Goal: Navigation & Orientation: Find specific page/section

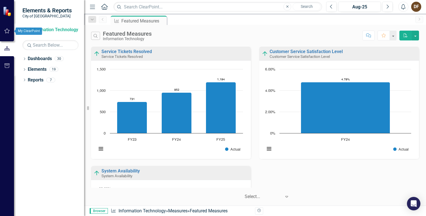
click at [6, 31] on icon "button" at bounding box center [7, 31] width 6 height 4
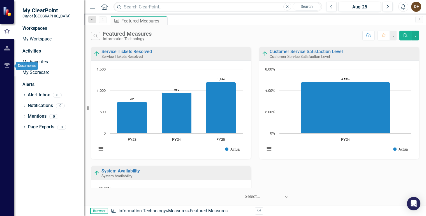
click at [6, 66] on icon "button" at bounding box center [7, 65] width 6 height 4
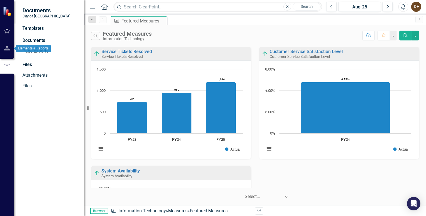
click at [6, 53] on button "button" at bounding box center [7, 49] width 13 height 12
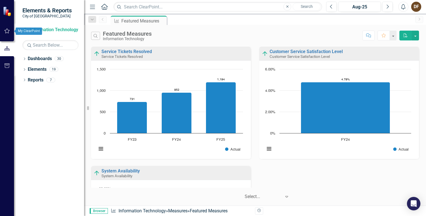
click at [9, 31] on icon "button" at bounding box center [6, 30] width 5 height 5
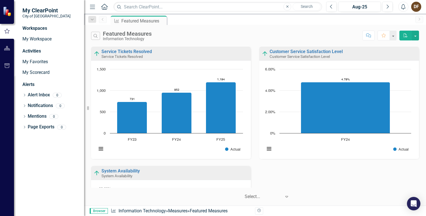
click at [6, 13] on img at bounding box center [8, 11] width 10 height 10
click at [4, 49] on icon "button" at bounding box center [7, 48] width 6 height 4
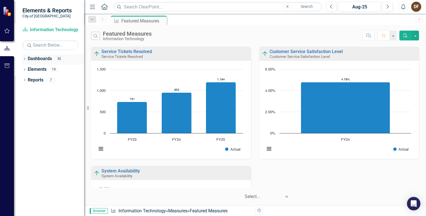
click at [42, 59] on link "Dashboards" at bounding box center [40, 59] width 24 height 6
click at [7, 35] on button "button" at bounding box center [7, 31] width 13 height 12
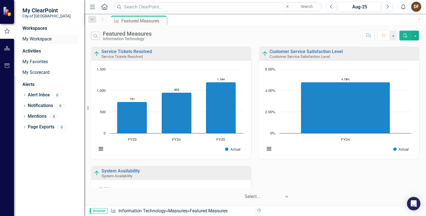
click at [38, 41] on link "My Workspace" at bounding box center [50, 39] width 56 height 6
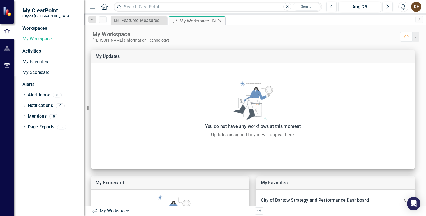
click at [220, 20] on icon "Close" at bounding box center [220, 21] width 6 height 4
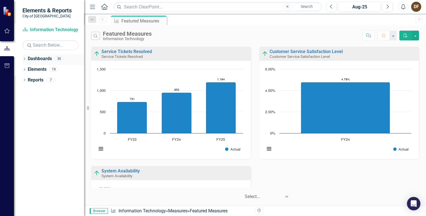
click at [24, 60] on icon "Dropdown" at bounding box center [24, 59] width 4 height 3
click at [29, 71] on div "Dropdown" at bounding box center [27, 69] width 4 height 5
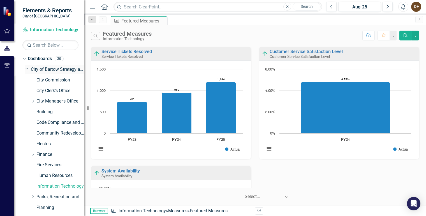
click at [59, 69] on link "City of Bartow Strategy and Performance Dashboard" at bounding box center [57, 69] width 53 height 6
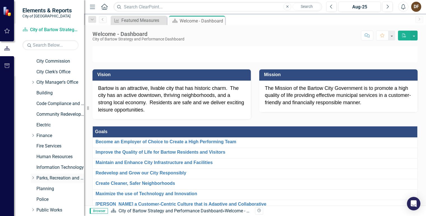
scroll to position [28, 0]
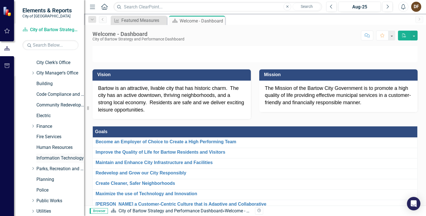
click at [48, 154] on div "Information Technology" at bounding box center [60, 157] width 48 height 9
click at [53, 159] on link "Information Technology" at bounding box center [60, 158] width 48 height 6
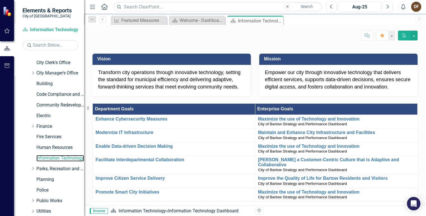
scroll to position [28, 0]
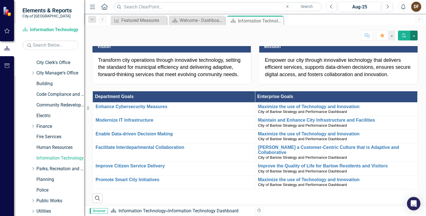
click at [417, 36] on button "button" at bounding box center [414, 36] width 7 height 10
click at [358, 18] on p at bounding box center [255, 18] width 325 height 0
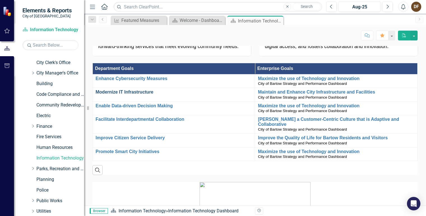
scroll to position [0, 0]
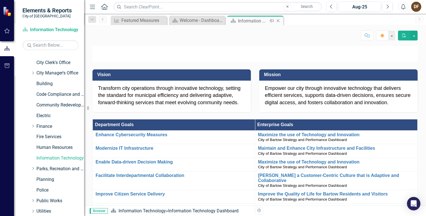
click at [278, 20] on icon at bounding box center [278, 20] width 3 height 3
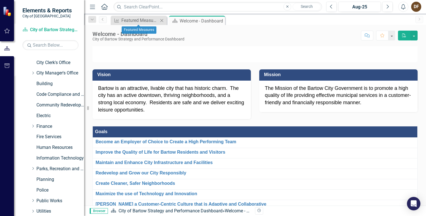
click at [161, 20] on icon "Close" at bounding box center [162, 20] width 6 height 4
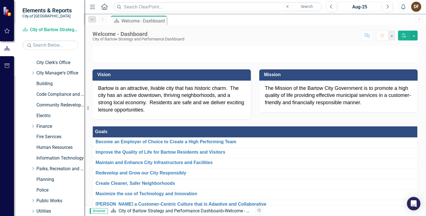
click at [371, 9] on div "Aug-25" at bounding box center [359, 7] width 39 height 7
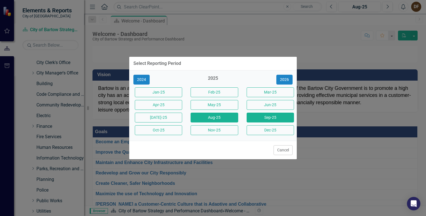
click at [280, 115] on button "Sep-25" at bounding box center [270, 117] width 47 height 10
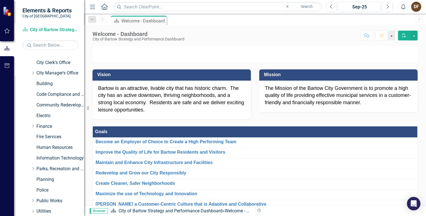
click at [395, 36] on button "button" at bounding box center [391, 36] width 7 height 10
click at [318, 31] on div "Score: N/A Sep-25 Completed Comment Favorite PDF" at bounding box center [302, 36] width 231 height 10
click at [39, 154] on div "Information Technology" at bounding box center [60, 157] width 48 height 9
click at [41, 156] on link "Information Technology" at bounding box center [60, 158] width 48 height 6
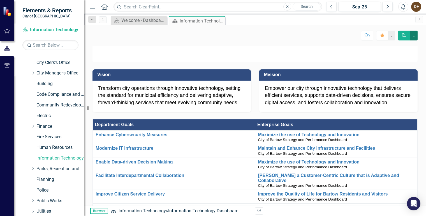
click at [415, 37] on button "button" at bounding box center [414, 36] width 7 height 10
click at [343, 46] on img at bounding box center [255, 46] width 325 height 0
click at [392, 35] on button "button" at bounding box center [391, 36] width 7 height 10
click at [413, 36] on button "button" at bounding box center [414, 36] width 7 height 10
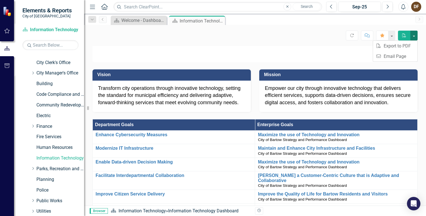
click at [413, 36] on button "button" at bounding box center [414, 36] width 7 height 10
click at [207, 106] on div "Transform city operations through innovative technology, setting the standard f…" at bounding box center [171, 96] width 147 height 22
drag, startPoint x: 206, startPoint y: 143, endPoint x: 174, endPoint y: 137, distance: 32.3
click at [174, 106] on div "Transform city operations through innovative technology, setting the standard f…" at bounding box center [171, 96] width 147 height 22
click at [143, 46] on p at bounding box center [255, 46] width 325 height 0
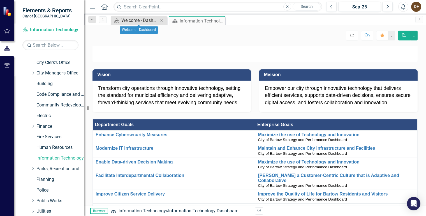
click at [144, 19] on div "Welcome - Dashboard" at bounding box center [139, 20] width 37 height 7
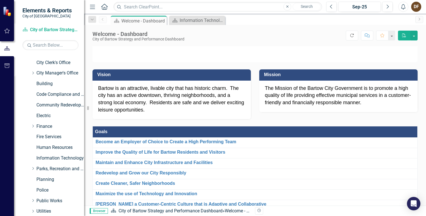
click at [349, 36] on button "Refresh" at bounding box center [352, 36] width 12 height 10
click at [196, 19] on div "Information Technology Dashboard" at bounding box center [198, 20] width 37 height 7
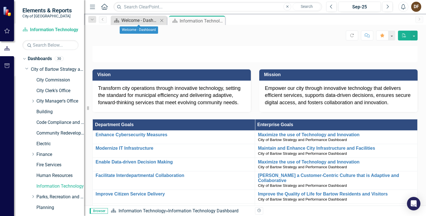
click at [132, 22] on div "Welcome - Dashboard" at bounding box center [139, 20] width 37 height 7
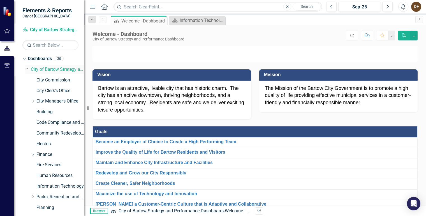
click at [27, 68] on icon "Dropdown" at bounding box center [26, 68] width 3 height 4
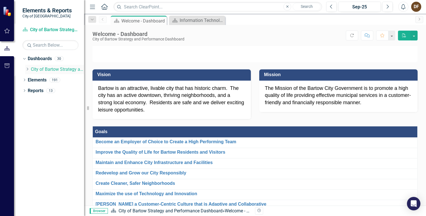
click at [26, 70] on icon "Dropdown" at bounding box center [27, 68] width 4 height 3
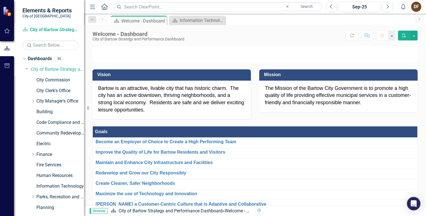
click at [25, 70] on div "Dropdown Dashboards 30 Dropdown City of Bartow Strategy and Performance Dashboa…" at bounding box center [53, 149] width 62 height 191
click at [27, 69] on icon "Dropdown" at bounding box center [26, 68] width 3 height 4
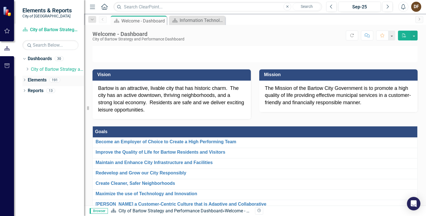
click at [24, 79] on icon "Dropdown" at bounding box center [24, 80] width 4 height 3
click at [26, 90] on icon "Dropdown" at bounding box center [27, 90] width 4 height 3
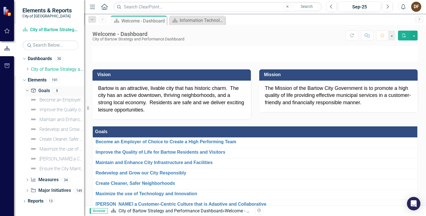
click at [27, 91] on icon at bounding box center [27, 90] width 3 height 1
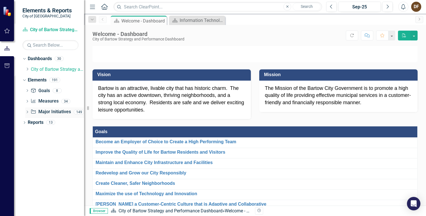
click at [27, 112] on icon "Dropdown" at bounding box center [27, 112] width 4 height 3
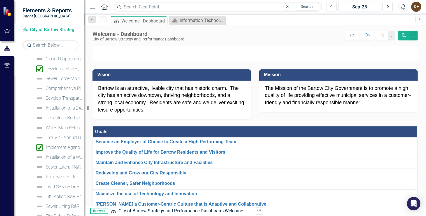
scroll to position [112, 0]
click at [63, 135] on div "FY26-27 Annual Budget Process" at bounding box center [65, 136] width 38 height 5
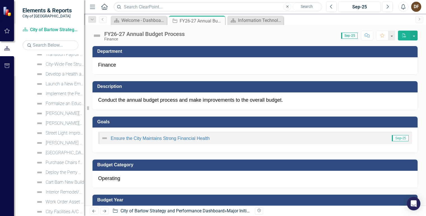
scroll to position [374, 0]
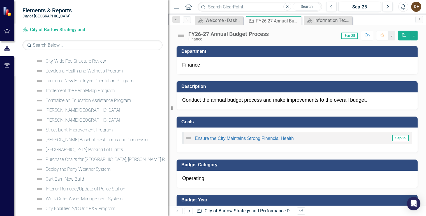
drag, startPoint x: 85, startPoint y: 126, endPoint x: 176, endPoint y: 127, distance: 90.6
click at [176, 127] on div "Elements & Reports City of Bartow Dashboard City of Bartow Strategy and Perform…" at bounding box center [213, 108] width 426 height 216
click at [90, 109] on div "[PERSON_NAME][GEOGRAPHIC_DATA]" at bounding box center [83, 110] width 74 height 5
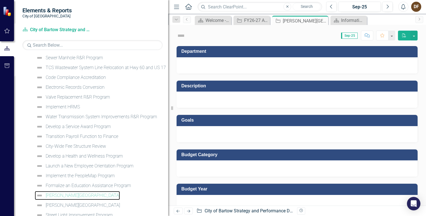
scroll to position [273, 0]
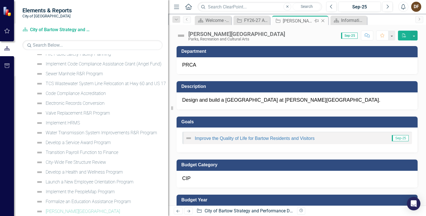
click at [325, 21] on icon "Close" at bounding box center [323, 21] width 6 height 4
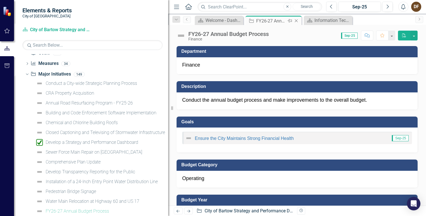
scroll to position [37, 0]
click at [297, 20] on icon at bounding box center [296, 20] width 3 height 3
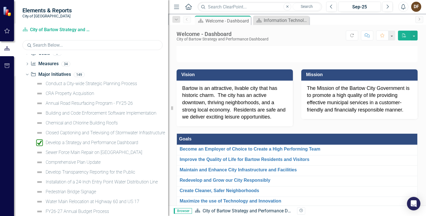
click at [72, 45] on input "text" at bounding box center [92, 45] width 140 height 10
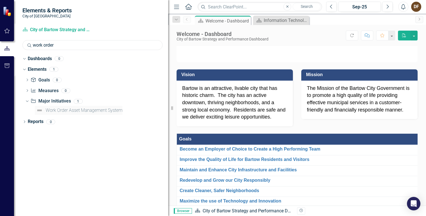
type input "work order"
click at [110, 110] on div "Work Order Asset Management System" at bounding box center [84, 110] width 77 height 5
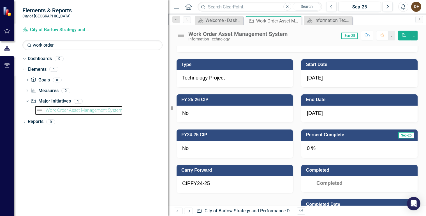
scroll to position [252, 0]
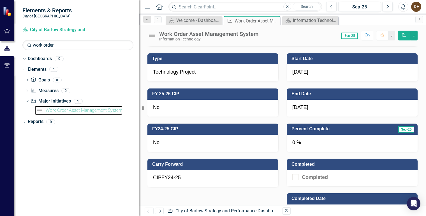
drag, startPoint x: 170, startPoint y: 111, endPoint x: 139, endPoint y: 112, distance: 30.6
click at [139, 112] on div "Resize" at bounding box center [141, 108] width 4 height 216
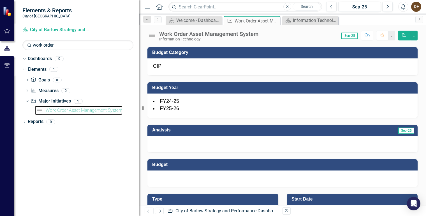
scroll to position [0, 0]
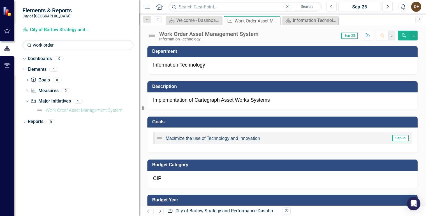
click at [187, 137] on link "Maximize the use of Technology and Innovation" at bounding box center [213, 138] width 95 height 5
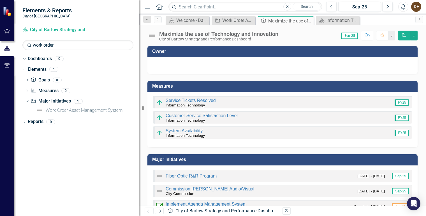
click at [157, 20] on icon "Previous" at bounding box center [158, 19] width 4 height 3
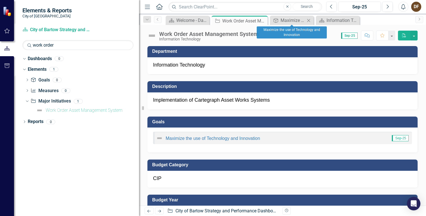
click at [310, 22] on icon "Close" at bounding box center [309, 20] width 6 height 4
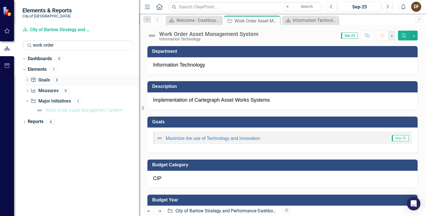
click at [27, 82] on div "Dropdown" at bounding box center [27, 80] width 4 height 5
click at [28, 90] on icon "Dropdown" at bounding box center [27, 90] width 4 height 3
click at [28, 102] on icon "Dropdown" at bounding box center [27, 101] width 4 height 3
click at [28, 102] on div "Dropdown" at bounding box center [26, 101] width 5 height 4
drag, startPoint x: 59, startPoint y: 45, endPoint x: -20, endPoint y: 36, distance: 78.9
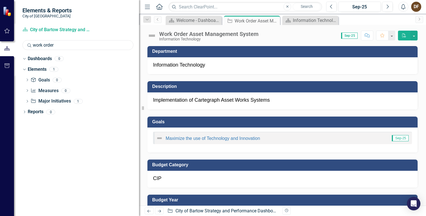
click at [0, 36] on html "Elements & Reports City of Bartow Dashboard City of Bartow Strategy and Perform…" at bounding box center [213, 108] width 426 height 216
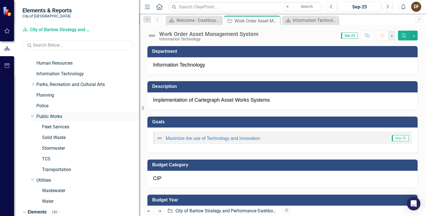
scroll to position [56, 0]
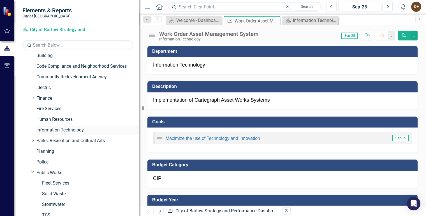
click at [64, 127] on link "Information Technology" at bounding box center [87, 130] width 103 height 6
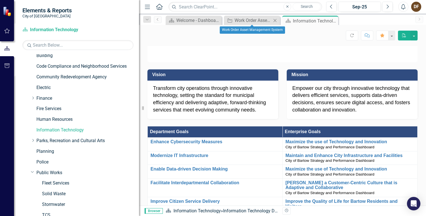
click at [276, 19] on icon "Close" at bounding box center [275, 20] width 6 height 4
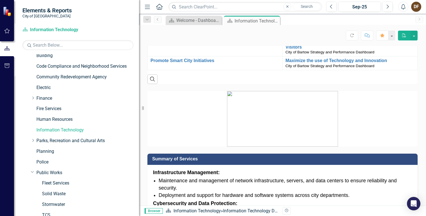
scroll to position [168, 0]
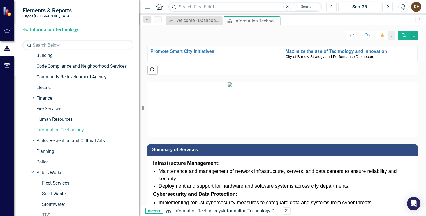
click at [190, 35] on link "Improve Citizen Service Delivery" at bounding box center [215, 32] width 129 height 5
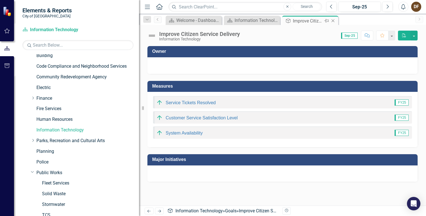
click at [333, 20] on icon at bounding box center [333, 20] width 3 height 3
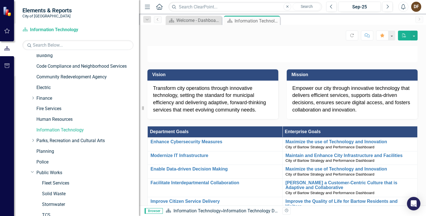
scroll to position [28, 0]
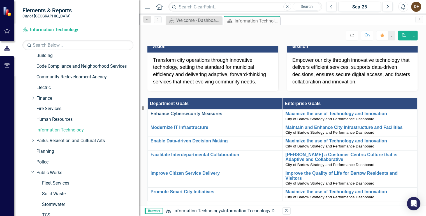
click at [208, 116] on link "Enhance Cybersecurity Measures" at bounding box center [215, 113] width 129 height 5
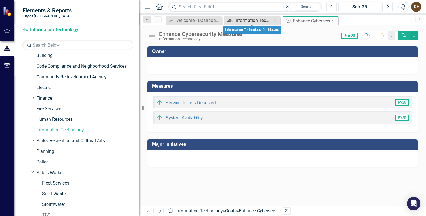
click at [252, 20] on div "Information Technology Dashboard" at bounding box center [253, 20] width 37 height 7
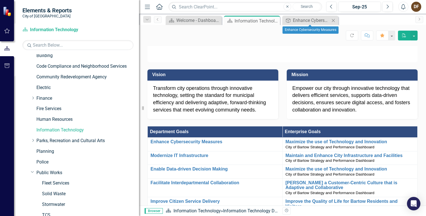
click at [335, 21] on icon at bounding box center [333, 20] width 3 height 3
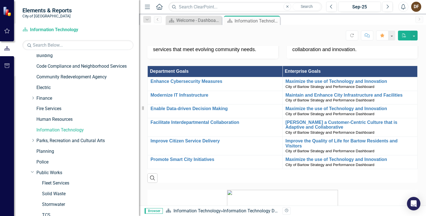
scroll to position [56, 0]
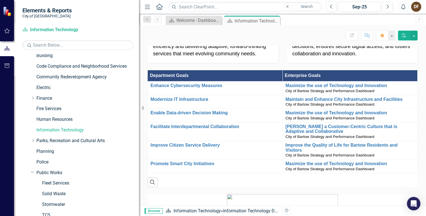
click at [8, 68] on icon "button" at bounding box center [6, 65] width 5 height 4
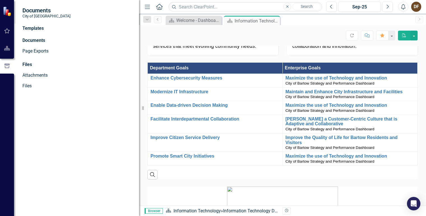
scroll to position [0, 0]
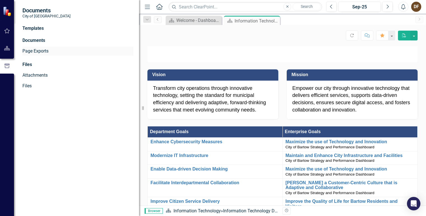
click at [44, 48] on link "Page Exports" at bounding box center [77, 51] width 111 height 6
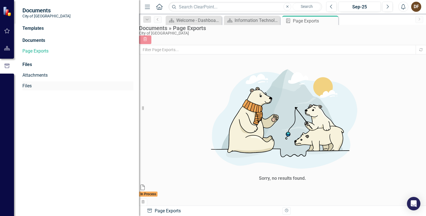
click at [32, 85] on link "Files" at bounding box center [77, 86] width 111 height 6
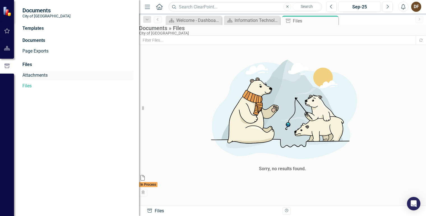
click at [41, 74] on link "Attachments" at bounding box center [77, 75] width 111 height 6
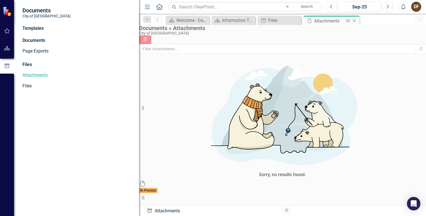
click at [356, 24] on div "Close" at bounding box center [354, 20] width 7 height 7
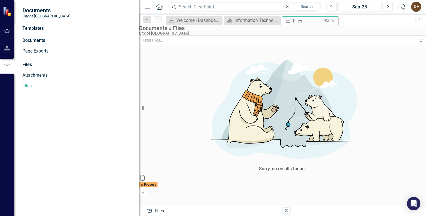
click at [333, 22] on icon "Close" at bounding box center [333, 21] width 6 height 4
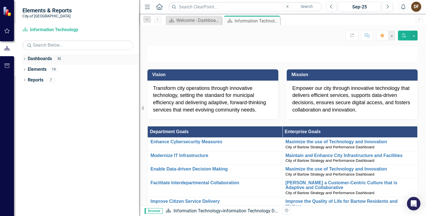
click at [24, 59] on icon "Dropdown" at bounding box center [24, 59] width 4 height 3
click at [45, 29] on link "Dashboard Information Technology" at bounding box center [57, 30] width 70 height 6
click at [261, 22] on div "Information Technology Dashboard" at bounding box center [250, 20] width 30 height 7
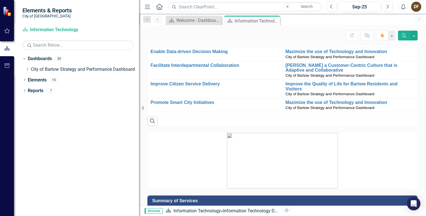
scroll to position [84, 0]
